Goal: Information Seeking & Learning: Check status

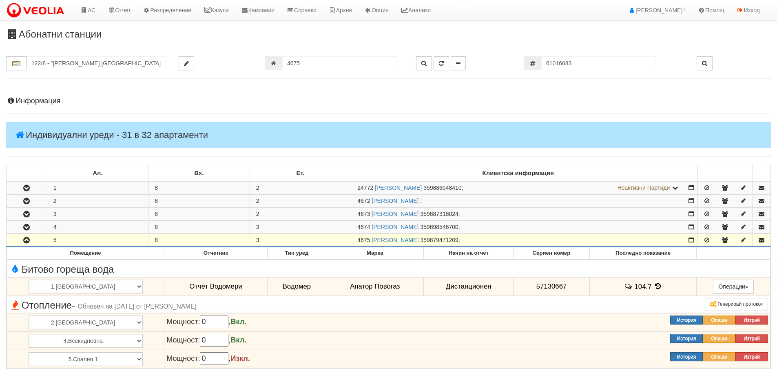
scroll to position [213, 0]
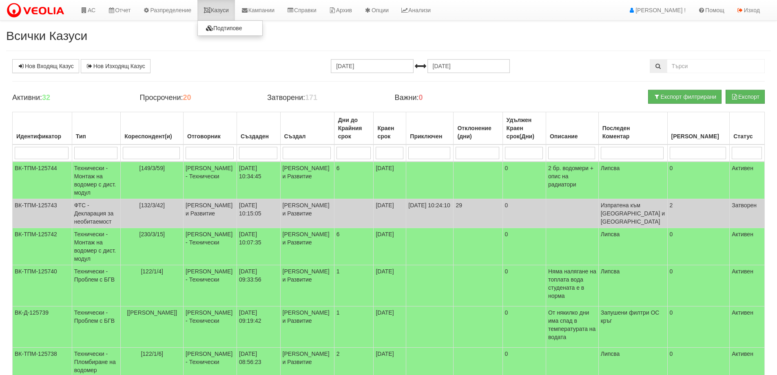
click at [232, 7] on link "Казуси" at bounding box center [216, 10] width 38 height 20
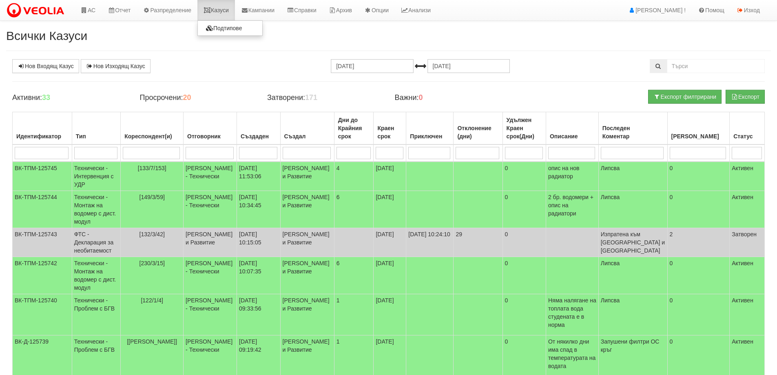
click at [211, 10] on icon at bounding box center [206, 10] width 7 height 6
click at [227, 9] on link "Казуси" at bounding box center [216, 10] width 38 height 20
click at [234, 14] on link "Казуси" at bounding box center [216, 10] width 38 height 20
click at [235, 7] on link "Казуси" at bounding box center [216, 10] width 38 height 20
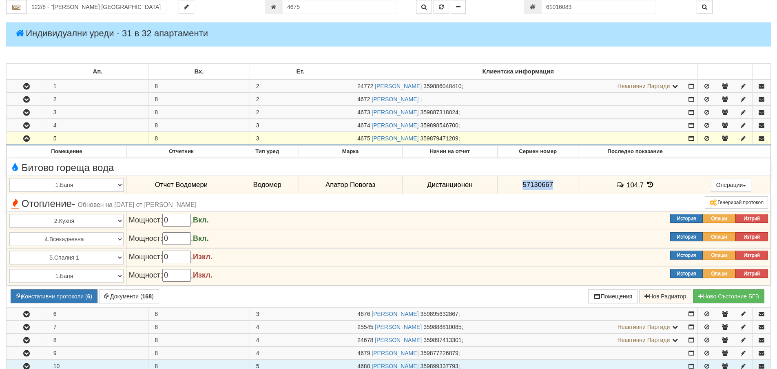
scroll to position [91, 0]
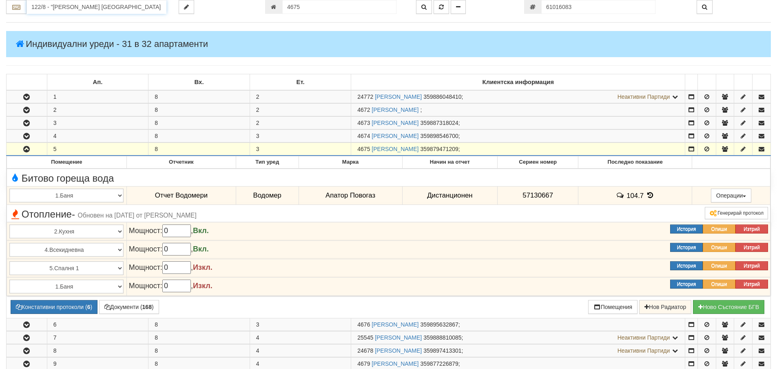
click at [49, 2] on input "122/8 - "ВЕОЛИЯ ЕНЕРДЖИ ВАРНА " ЕАД" at bounding box center [97, 7] width 140 height 14
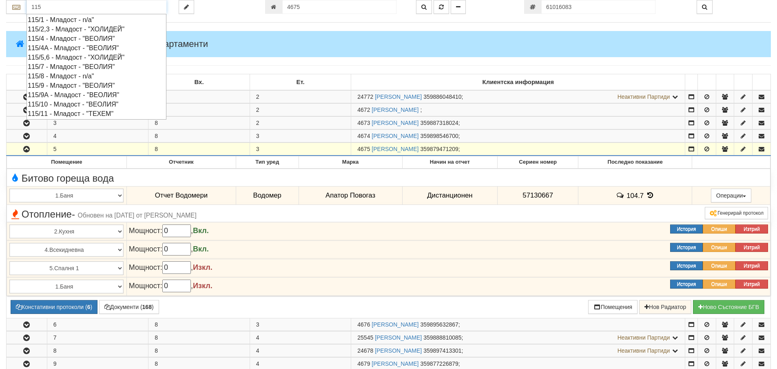
click at [76, 84] on div "115/9 - Младост - "ВЕОЛИЯ"" at bounding box center [96, 85] width 137 height 9
type input "115/9 - Младост - "ВЕОЛИЯ""
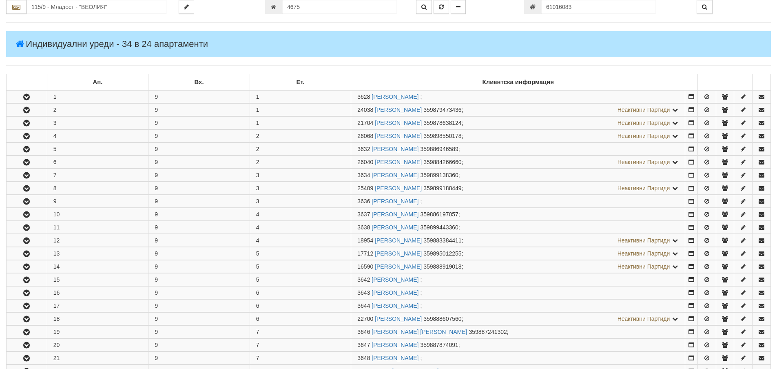
scroll to position [0, 0]
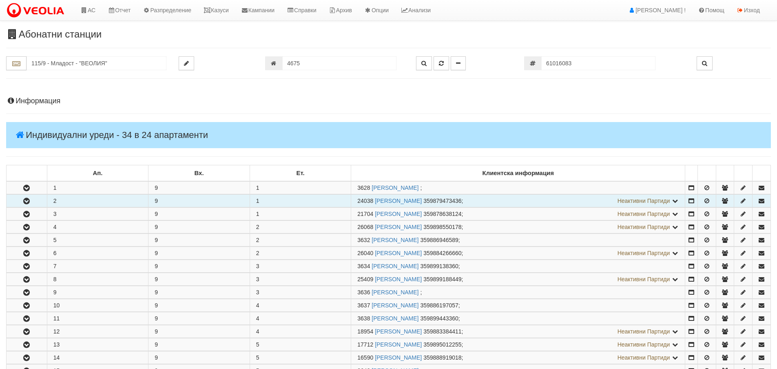
click at [35, 201] on button "button" at bounding box center [27, 200] width 40 height 12
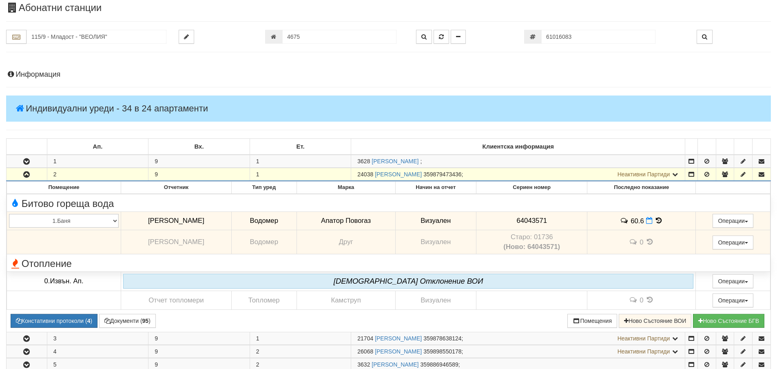
scroll to position [41, 0]
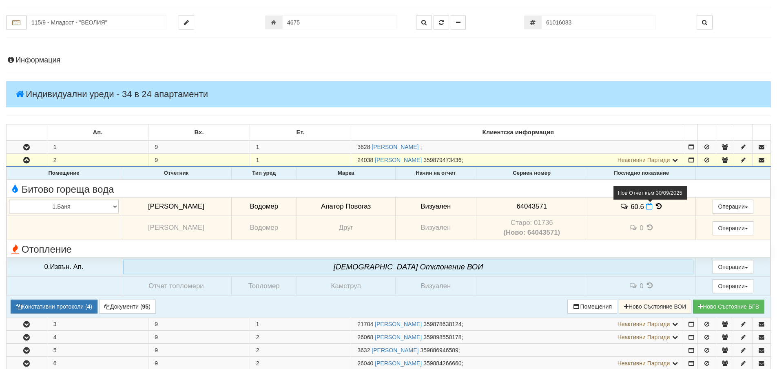
click at [646, 208] on icon at bounding box center [649, 206] width 7 height 7
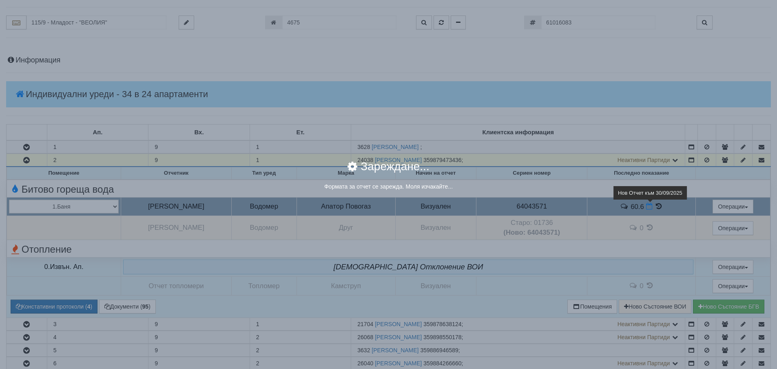
select select "8ac75930-9bfd-e511-80be-8d5a1dced85a"
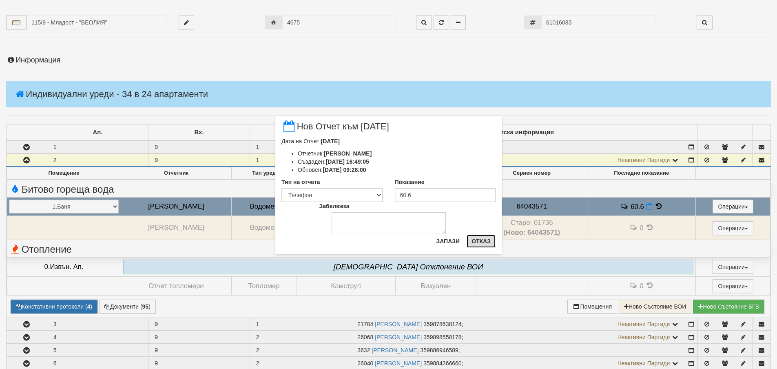
click at [473, 241] on button "Отказ" at bounding box center [480, 240] width 29 height 13
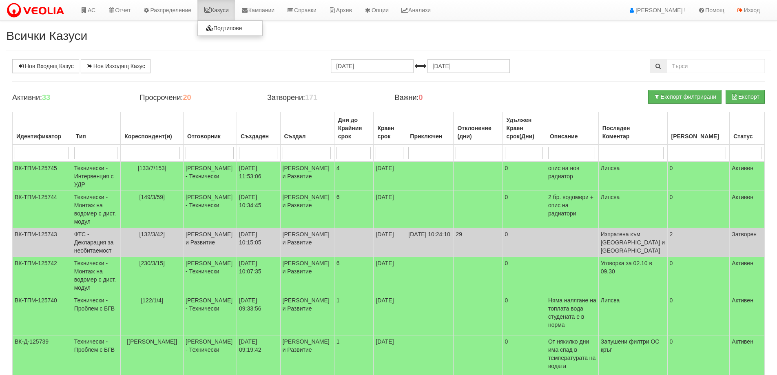
click at [219, 7] on link "Казуси" at bounding box center [216, 10] width 38 height 20
click at [219, 6] on link "Казуси" at bounding box center [216, 10] width 38 height 20
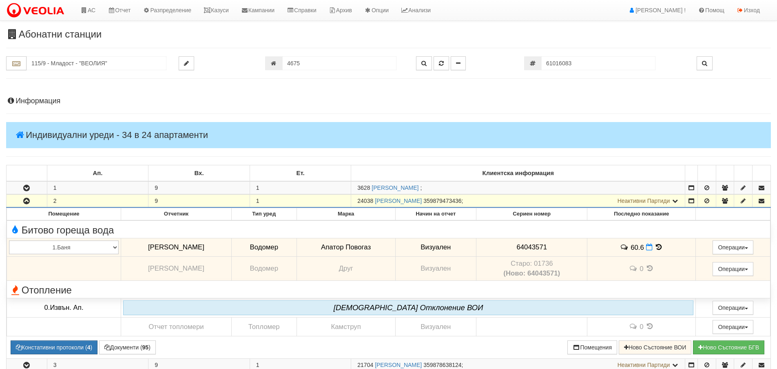
scroll to position [41, 0]
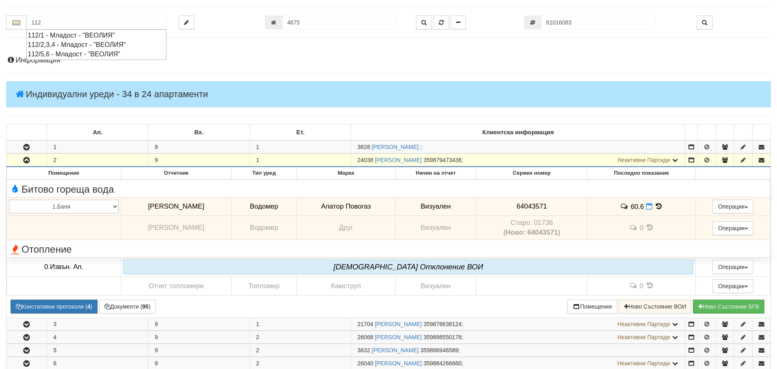
click at [104, 54] on div "112/5,6 - Младост - "ВЕОЛИЯ"" at bounding box center [96, 53] width 137 height 9
type input "112/5,6 - Младост - "ВЕОЛИЯ""
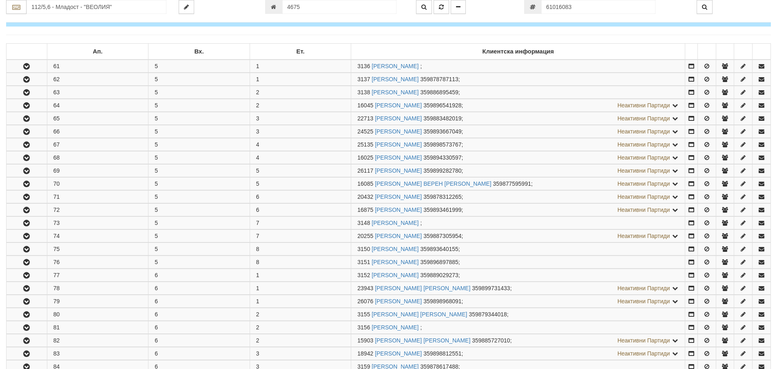
scroll to position [122, 0]
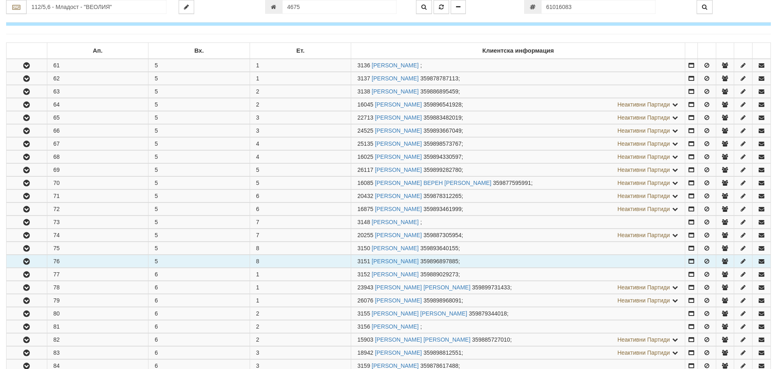
click at [38, 259] on button "button" at bounding box center [27, 261] width 40 height 12
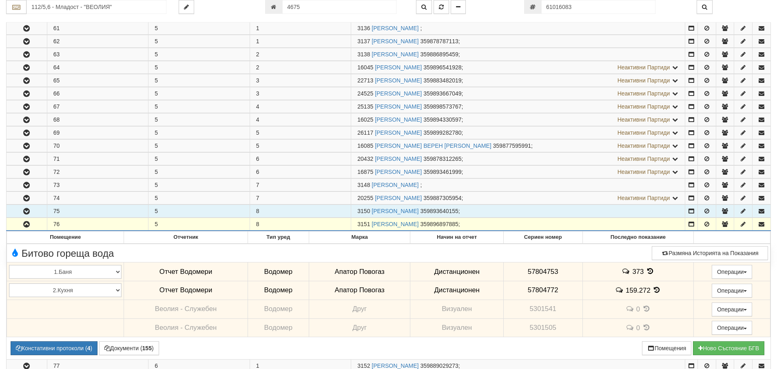
scroll to position [204, 0]
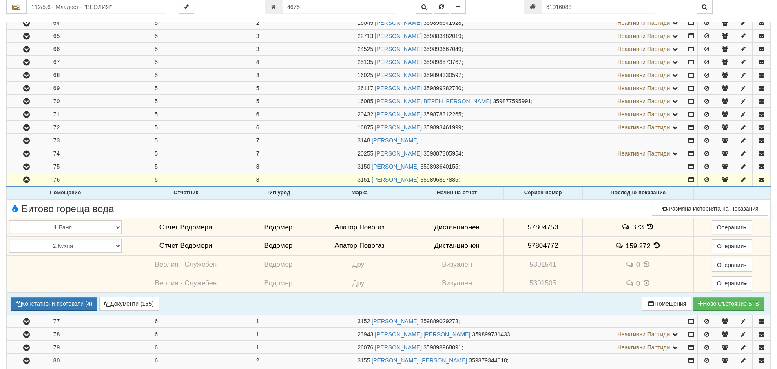
click at [647, 224] on icon at bounding box center [649, 226] width 9 height 7
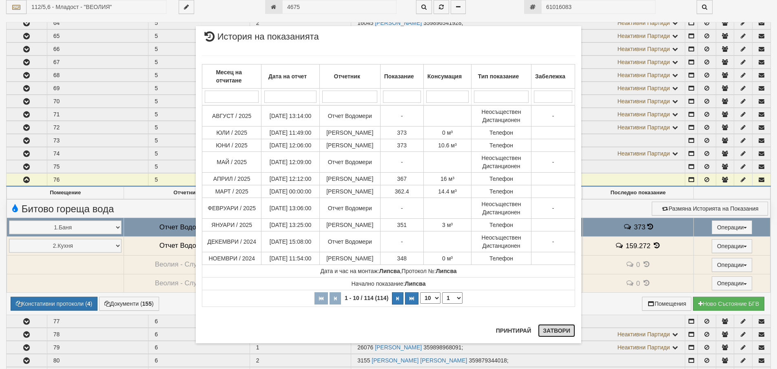
click at [564, 327] on button "Затвори" at bounding box center [556, 330] width 37 height 13
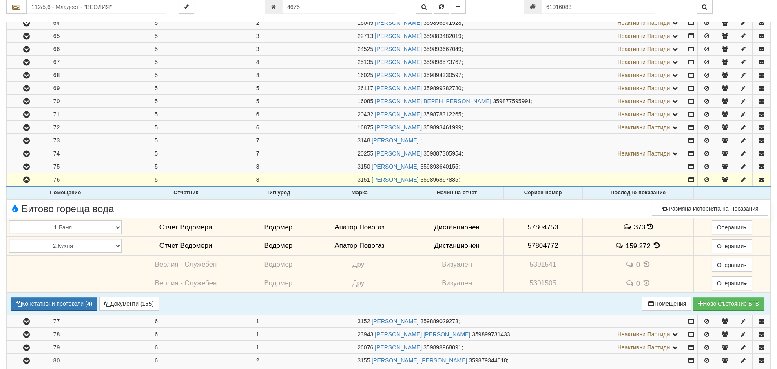
click at [655, 244] on icon at bounding box center [656, 245] width 9 height 7
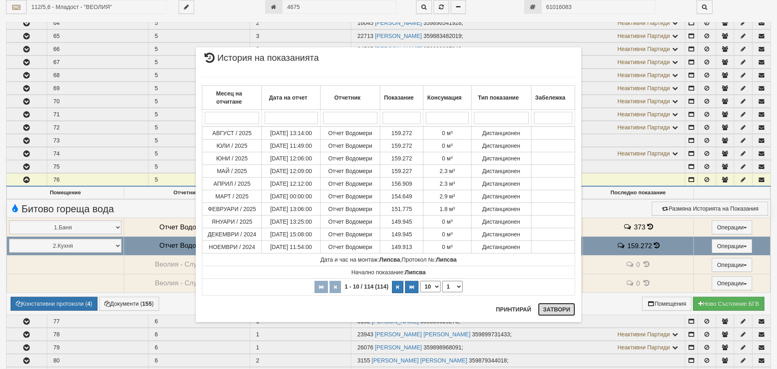
click at [553, 314] on button "Затвори" at bounding box center [556, 309] width 37 height 13
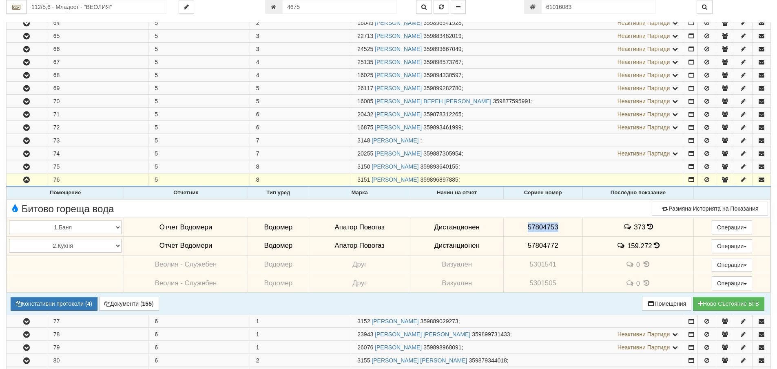
drag, startPoint x: 579, startPoint y: 221, endPoint x: 504, endPoint y: 222, distance: 75.4
click at [504, 222] on td "57804753" at bounding box center [542, 227] width 79 height 19
copy span "57804753"
drag, startPoint x: 147, startPoint y: 305, endPoint x: 175, endPoint y: 296, distance: 29.3
click at [147, 305] on b "155" at bounding box center [146, 303] width 9 height 7
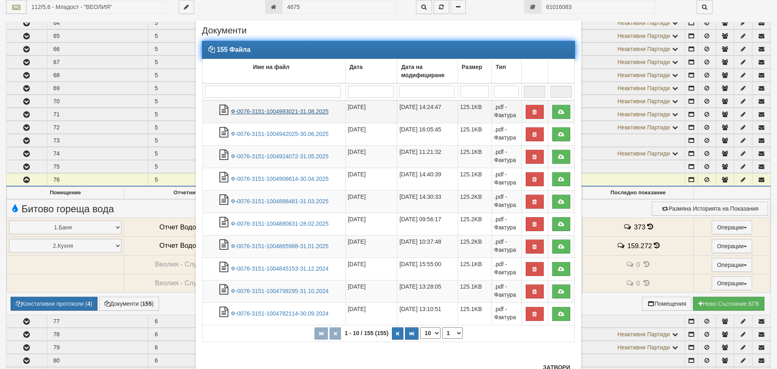
click at [274, 109] on link "Ф-0076-3151-1004993021-31.08.2025" at bounding box center [280, 111] width 98 height 7
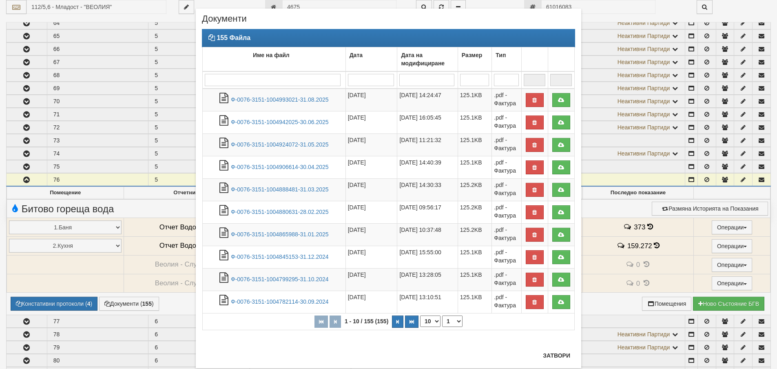
scroll to position [31, 0]
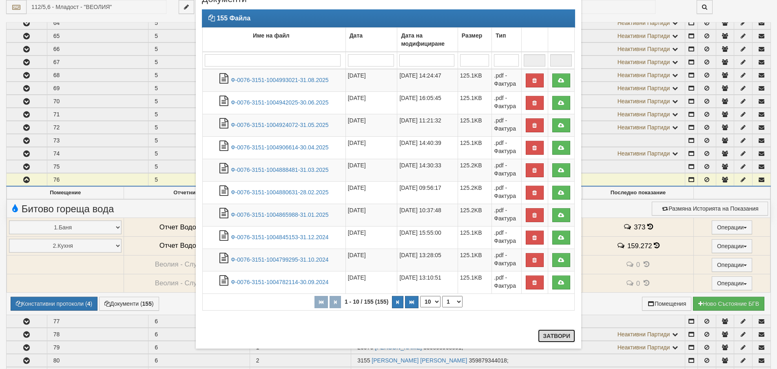
click at [561, 340] on button "Затвори" at bounding box center [556, 335] width 37 height 13
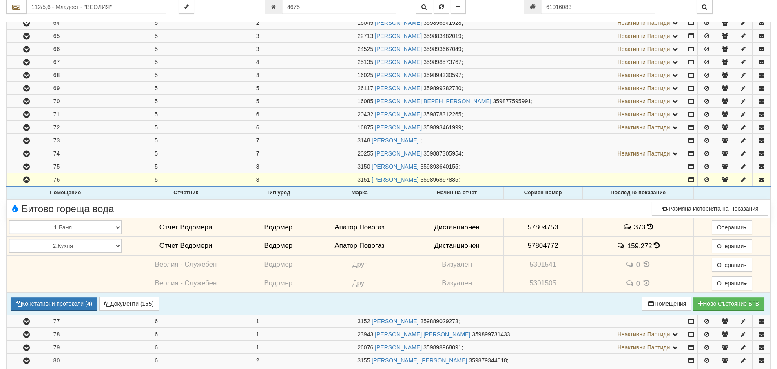
click at [649, 227] on icon at bounding box center [650, 226] width 6 height 7
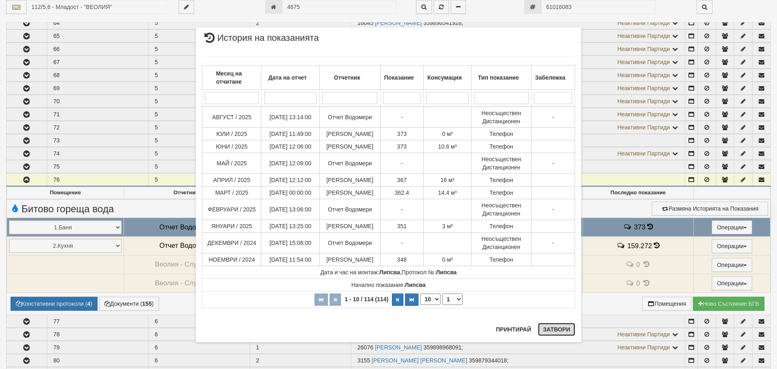
click at [568, 328] on button "Затвори" at bounding box center [556, 328] width 37 height 13
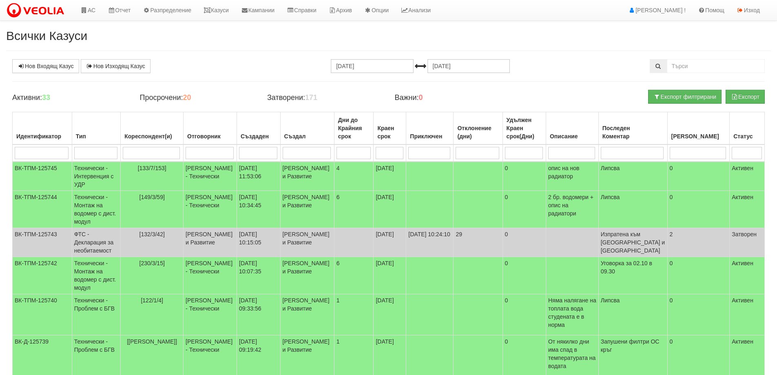
click at [171, 150] on input "search" at bounding box center [151, 153] width 57 height 12
type input "120"
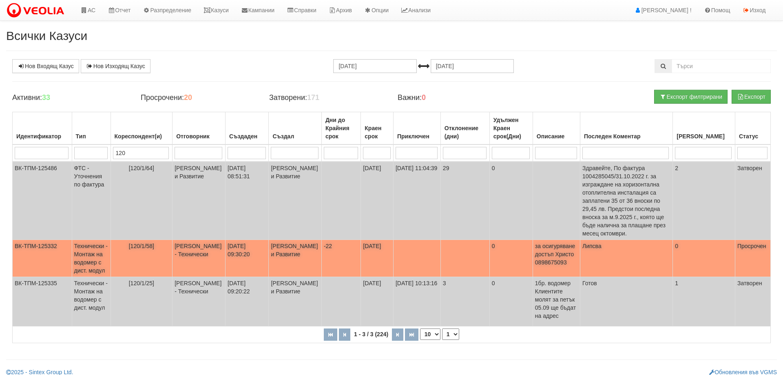
type input "120"
click at [166, 254] on td "[120/1/58]" at bounding box center [141, 258] width 62 height 37
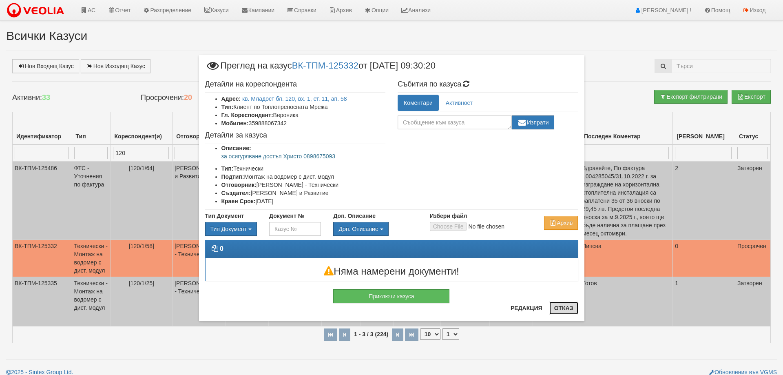
click at [559, 309] on button "Отказ" at bounding box center [563, 307] width 29 height 13
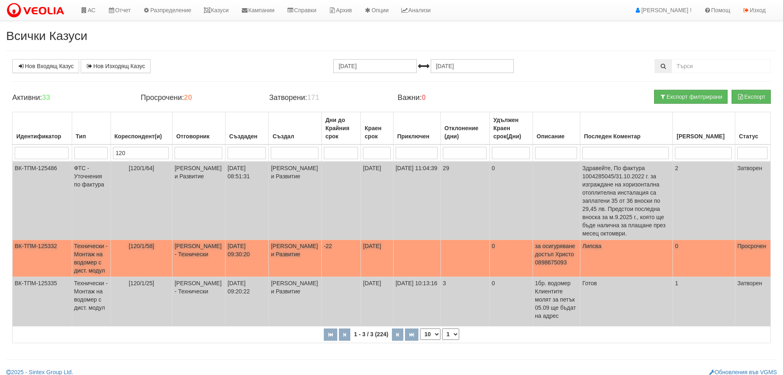
click at [464, 257] on td at bounding box center [464, 258] width 49 height 37
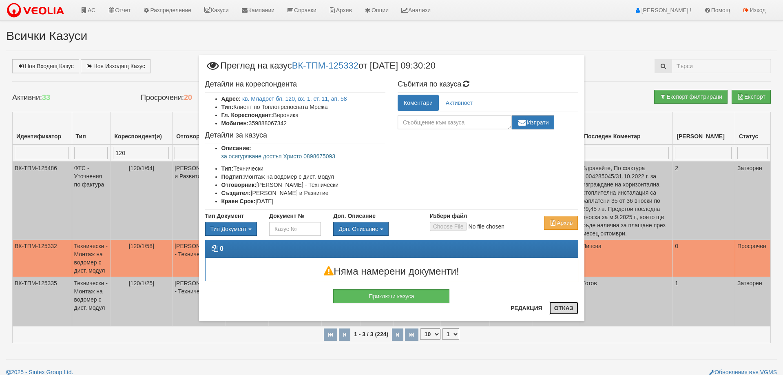
click at [563, 313] on button "Отказ" at bounding box center [563, 307] width 29 height 13
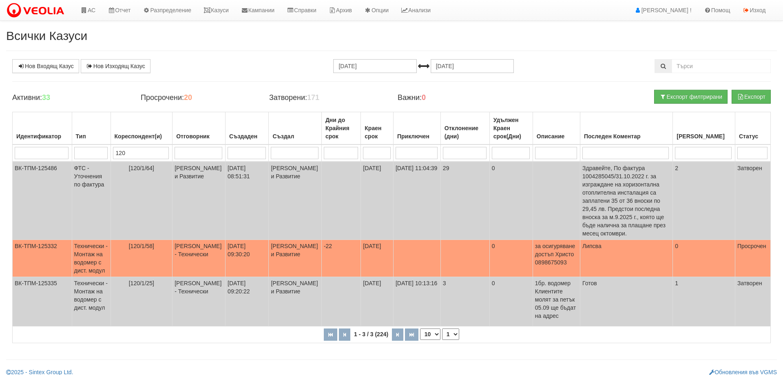
click at [144, 151] on input "120" at bounding box center [141, 153] width 56 height 12
click at [544, 262] on td "за осигуряване достъп Христо 0898675093" at bounding box center [555, 258] width 47 height 37
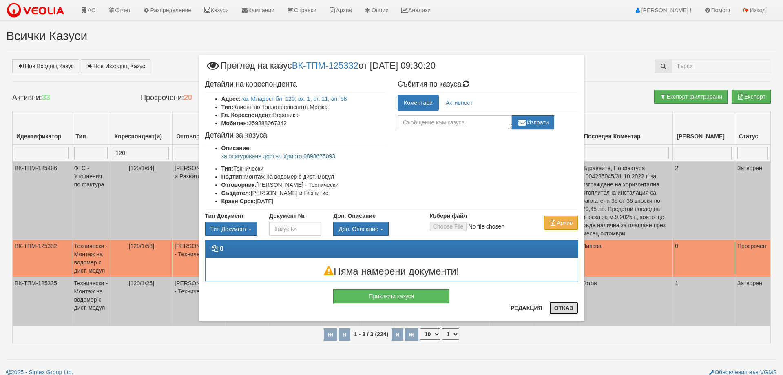
click at [569, 309] on button "Отказ" at bounding box center [563, 307] width 29 height 13
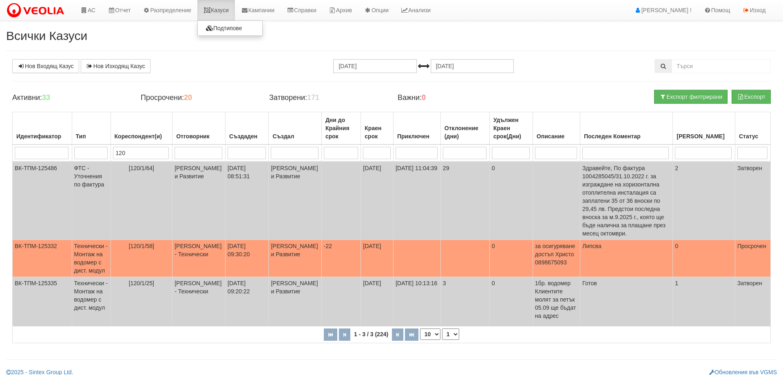
click at [219, 13] on link "Казуси" at bounding box center [216, 10] width 38 height 20
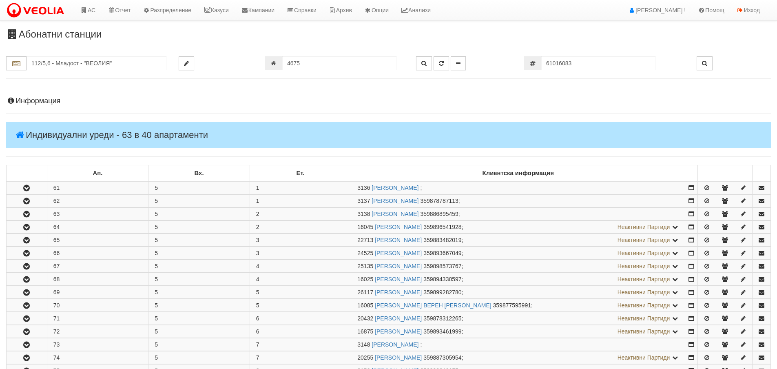
scroll to position [204, 0]
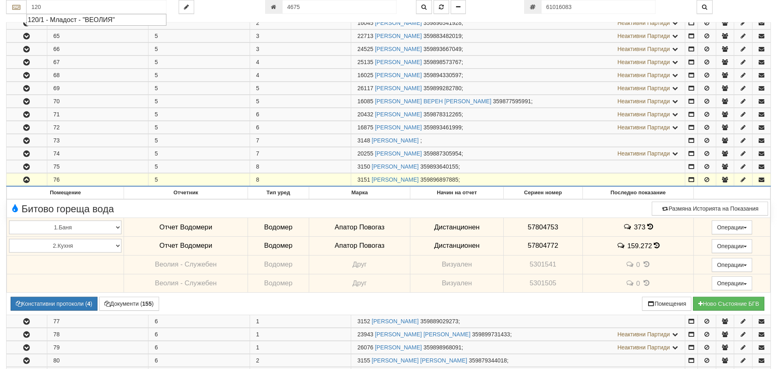
click at [85, 21] on div "120/1 - Младост - "ВЕОЛИЯ"" at bounding box center [96, 19] width 137 height 9
type input "120/1 - Младост - "ВЕОЛИЯ""
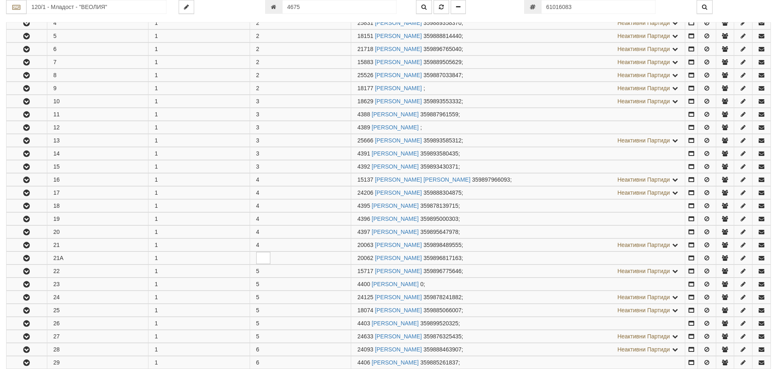
scroll to position [0, 0]
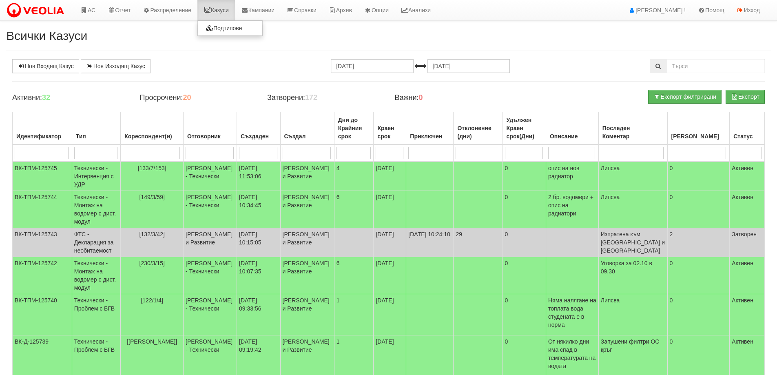
click at [224, 13] on link "Казуси" at bounding box center [216, 10] width 38 height 20
